Goal: Find specific page/section: Find specific page/section

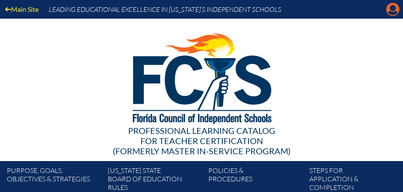
click at [392, 9] on icon "Manage account" at bounding box center [393, 10] width 14 height 14
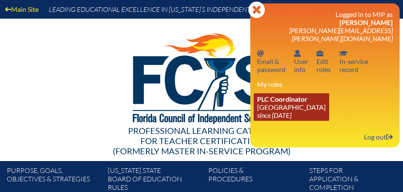
click at [277, 96] on link "PLC Coordinator Saint Andrew’s School since 2008 Aug 1" at bounding box center [291, 107] width 75 height 28
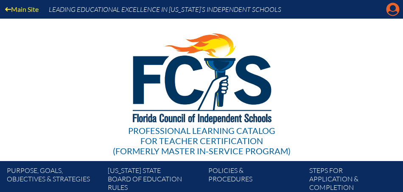
click at [394, 7] on icon "Manage account" at bounding box center [393, 10] width 14 height 14
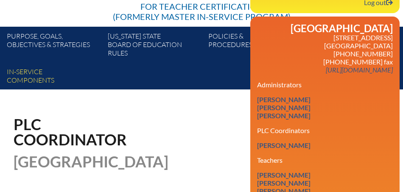
scroll to position [135, 0]
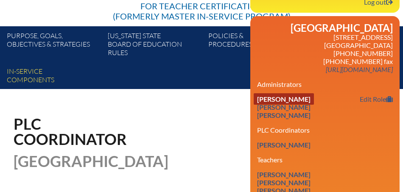
click at [282, 93] on link "[PERSON_NAME]" at bounding box center [284, 98] width 60 height 11
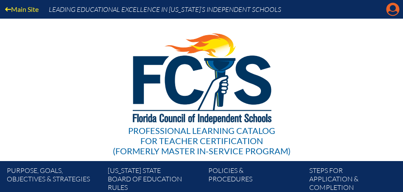
click at [393, 10] on icon "Manage account" at bounding box center [393, 10] width 14 height 14
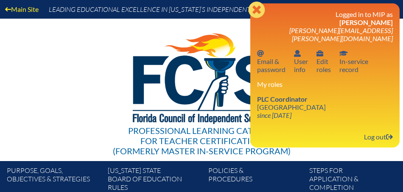
click at [255, 11] on icon "Close" at bounding box center [256, 9] width 17 height 17
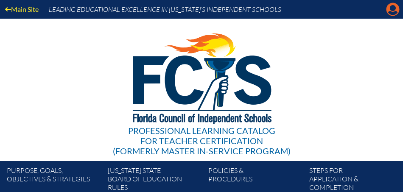
click at [394, 12] on icon "Manage account" at bounding box center [393, 10] width 14 height 14
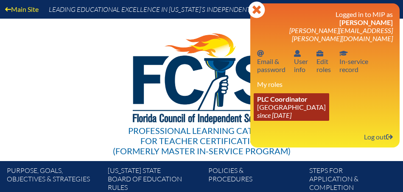
click at [288, 111] on icon "since [DATE]" at bounding box center [274, 115] width 34 height 8
click at [288, 98] on link "PLC Coordinator Saint Andrew’s School since 2008 Aug 1" at bounding box center [291, 107] width 75 height 28
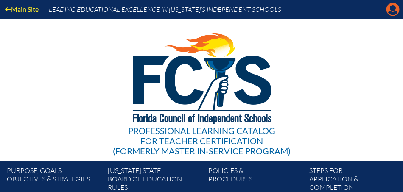
click at [391, 8] on icon "Manage account" at bounding box center [393, 10] width 14 height 14
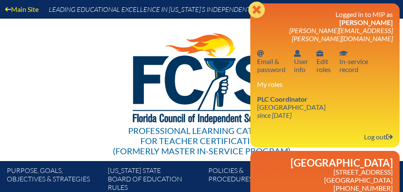
click at [253, 9] on icon at bounding box center [256, 9] width 17 height 17
